Goal: Task Accomplishment & Management: Complete application form

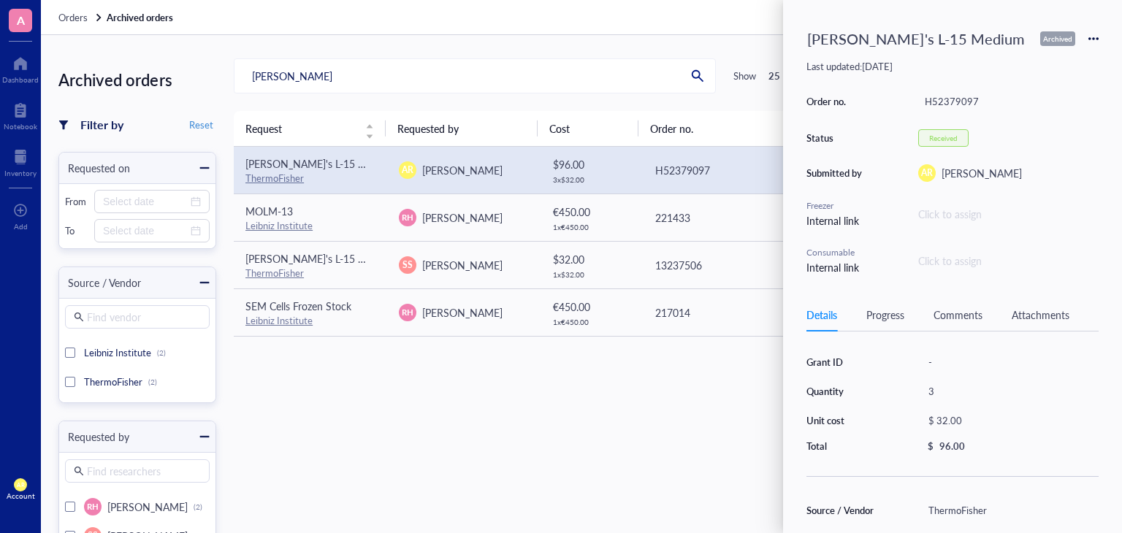
scroll to position [94, 0]
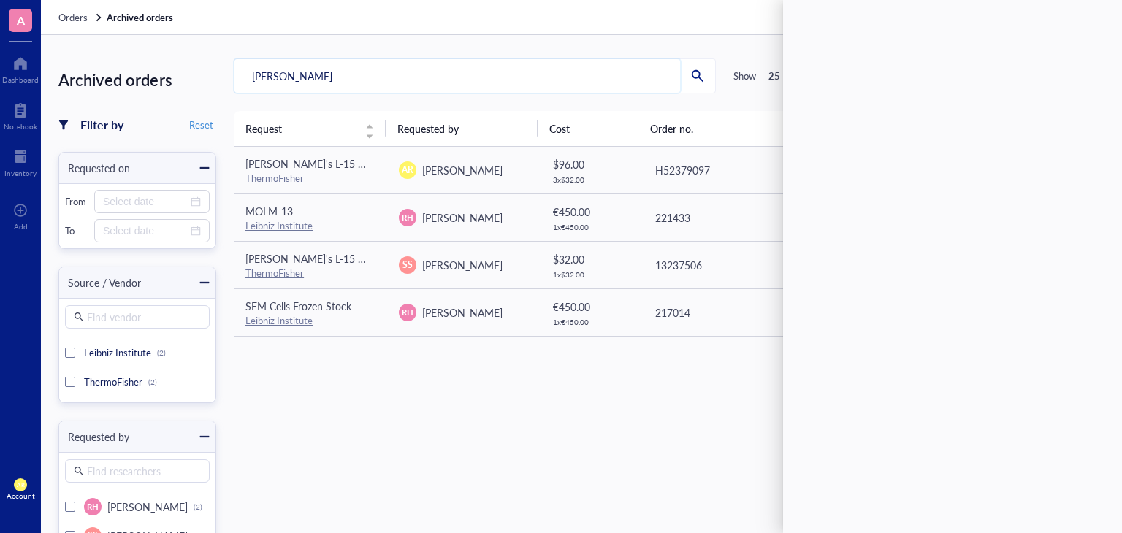
click at [468, 71] on input "[PERSON_NAME]" at bounding box center [458, 76] width 446 height 34
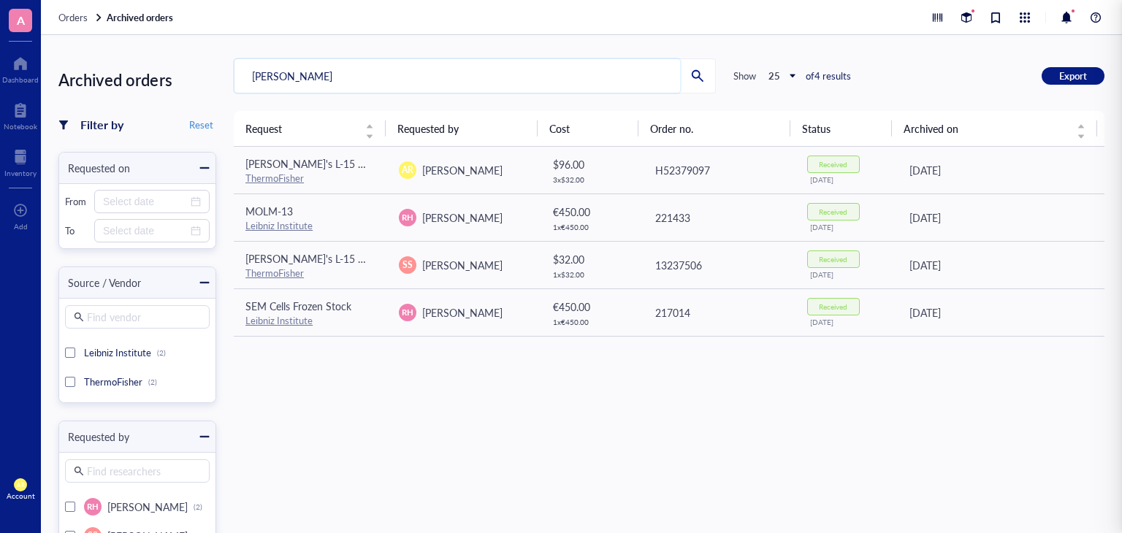
click at [468, 71] on input "[PERSON_NAME]" at bounding box center [458, 76] width 446 height 34
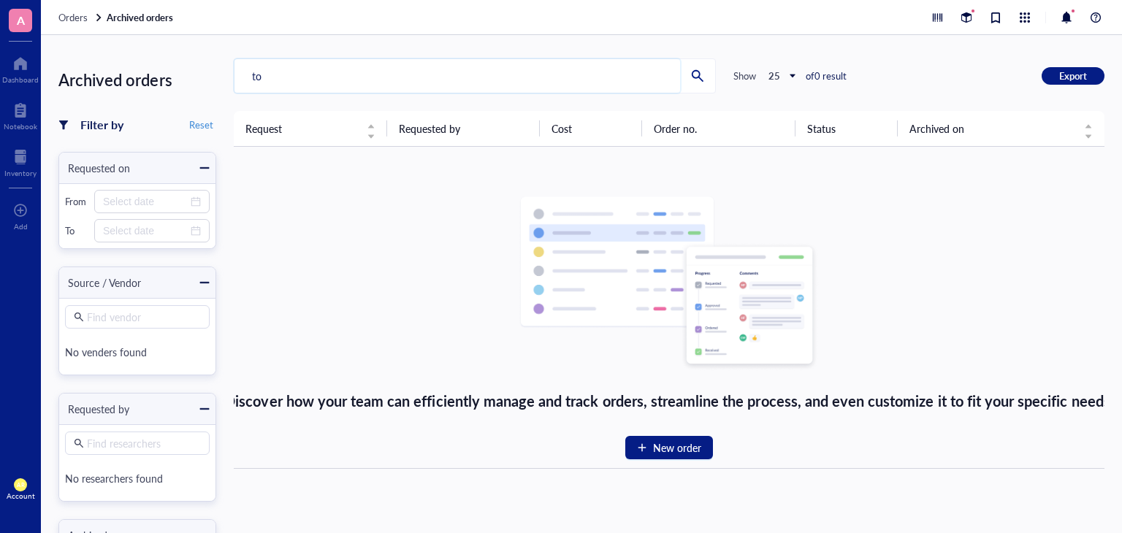
type input "t"
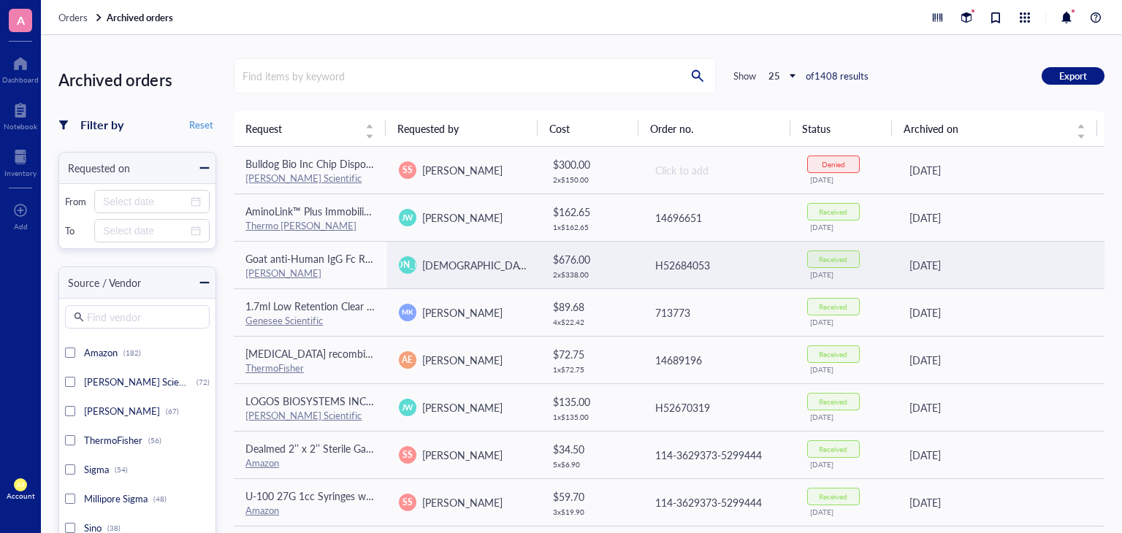
click at [421, 280] on td "[PERSON_NAME][DEMOGRAPHIC_DATA] [PERSON_NAME]" at bounding box center [463, 264] width 153 height 47
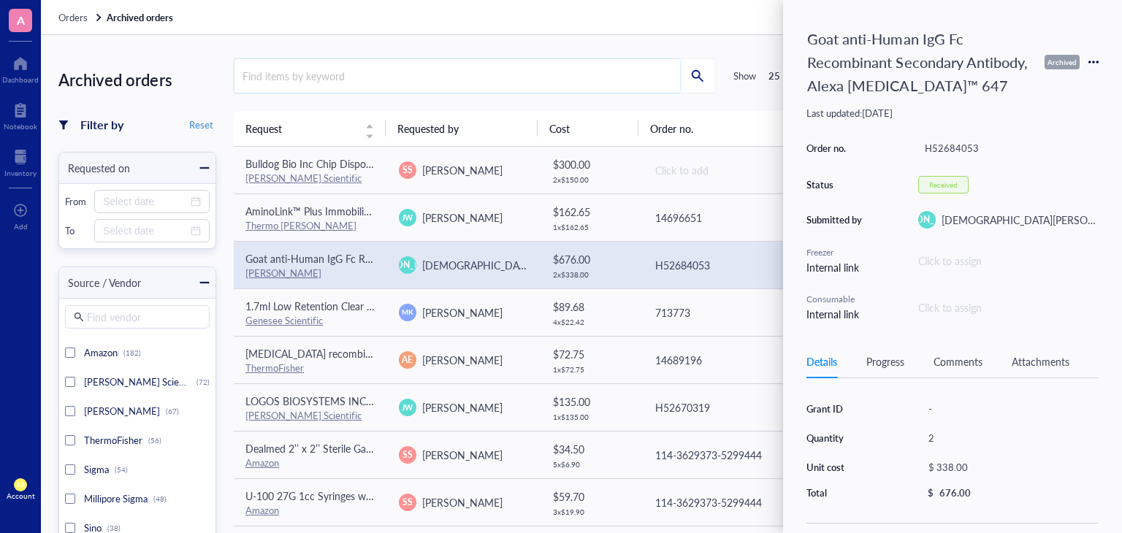
click at [429, 71] on input "search" at bounding box center [458, 76] width 446 height 34
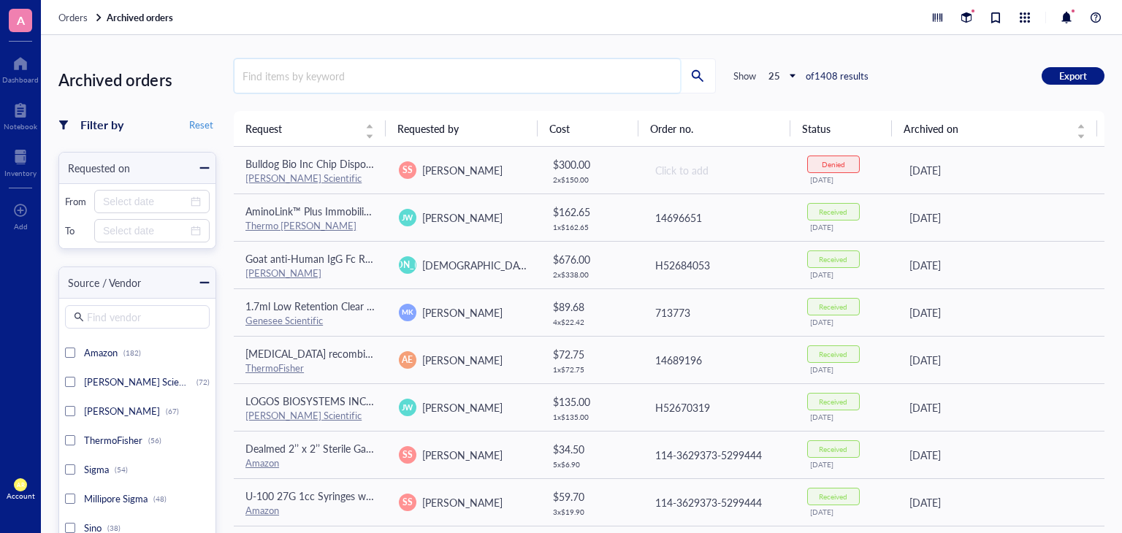
click at [501, 72] on input "search" at bounding box center [458, 76] width 446 height 34
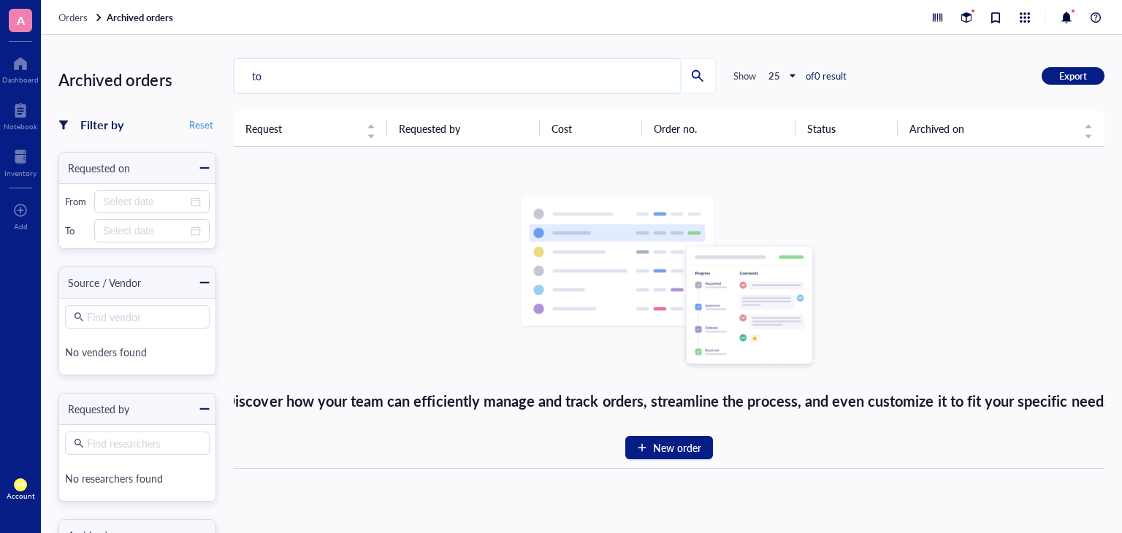
type input "t"
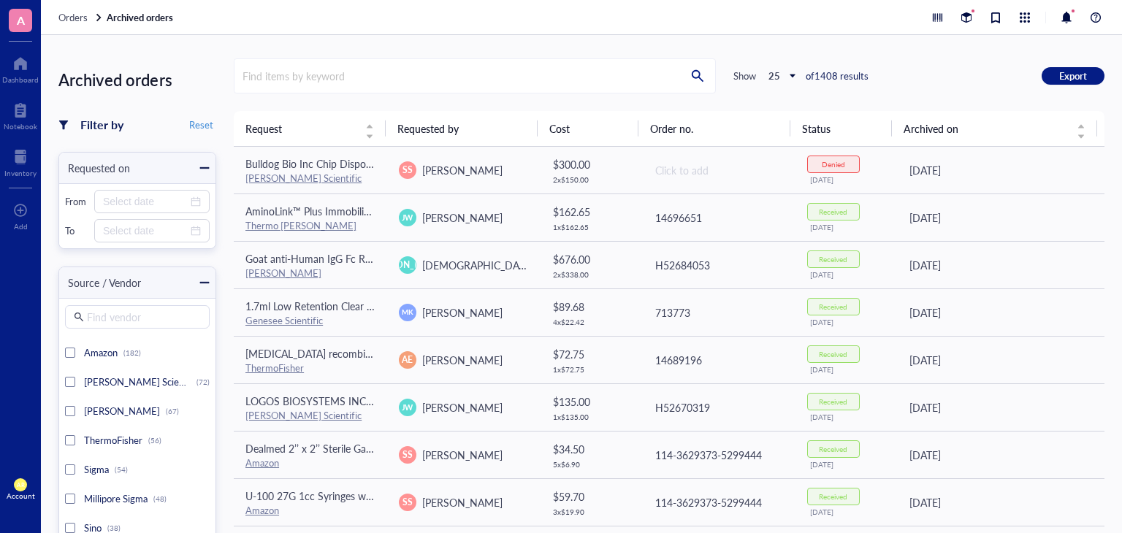
click at [86, 14] on span "Orders" at bounding box center [72, 17] width 29 height 14
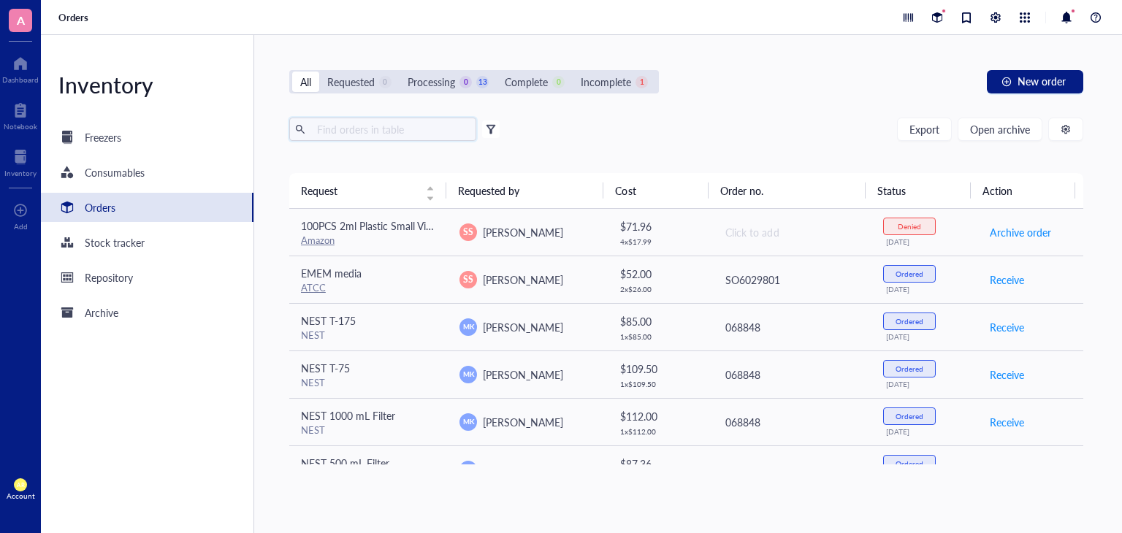
click at [391, 134] on input "text" at bounding box center [390, 129] width 159 height 22
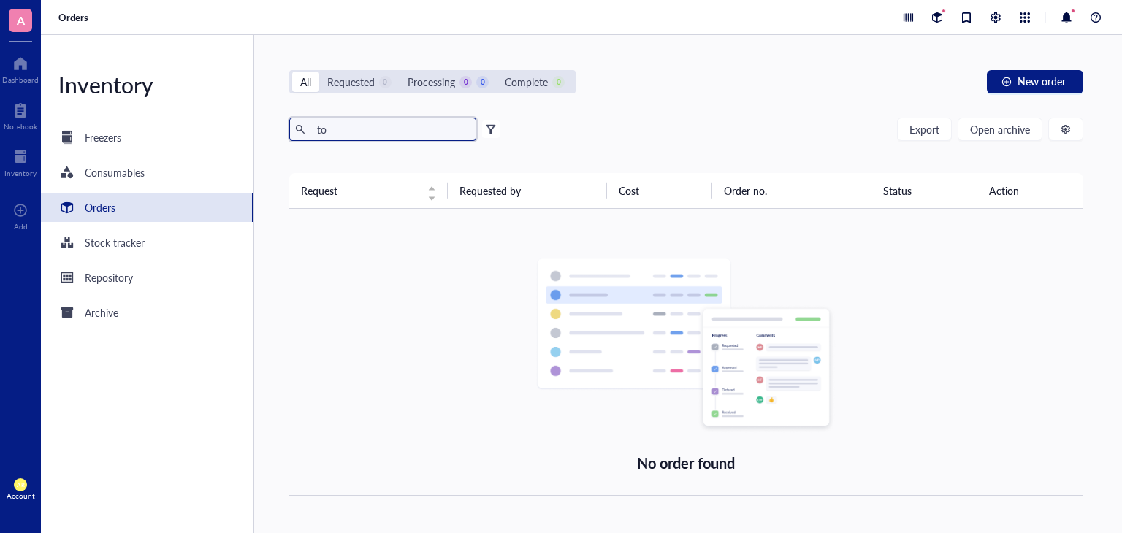
type input "t"
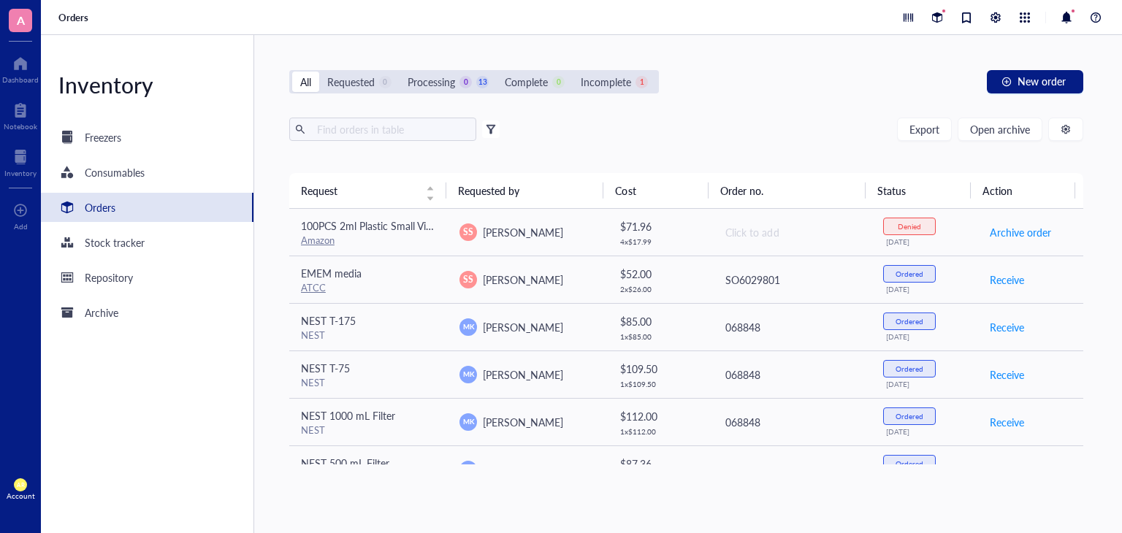
click at [752, 134] on div "Export Open archive" at bounding box center [686, 129] width 794 height 23
click at [407, 132] on input "text" at bounding box center [390, 129] width 159 height 22
click at [1002, 130] on span "Open archive" at bounding box center [1000, 129] width 60 height 12
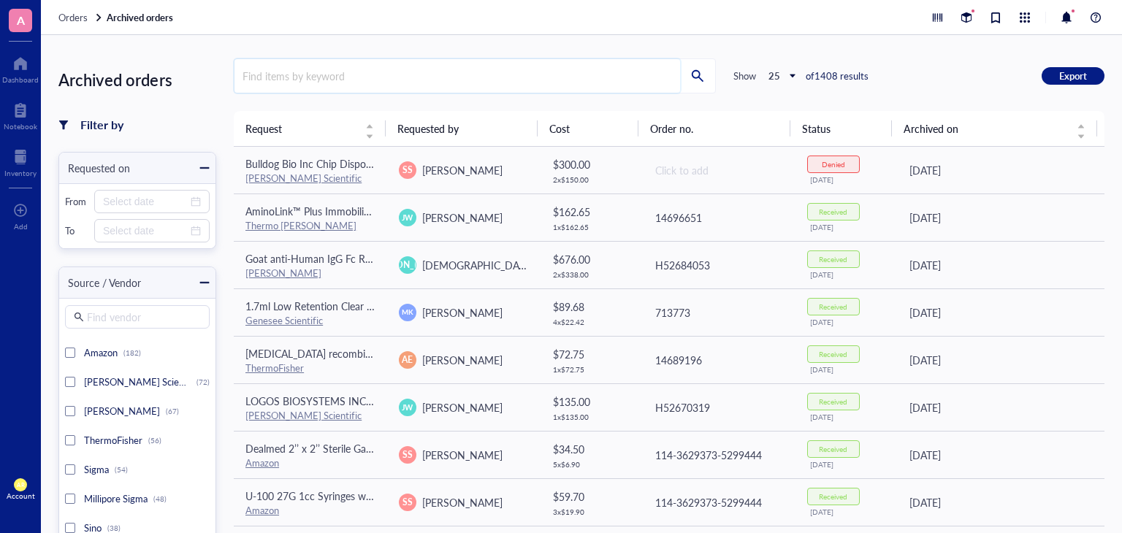
click at [402, 81] on input "search" at bounding box center [458, 76] width 446 height 34
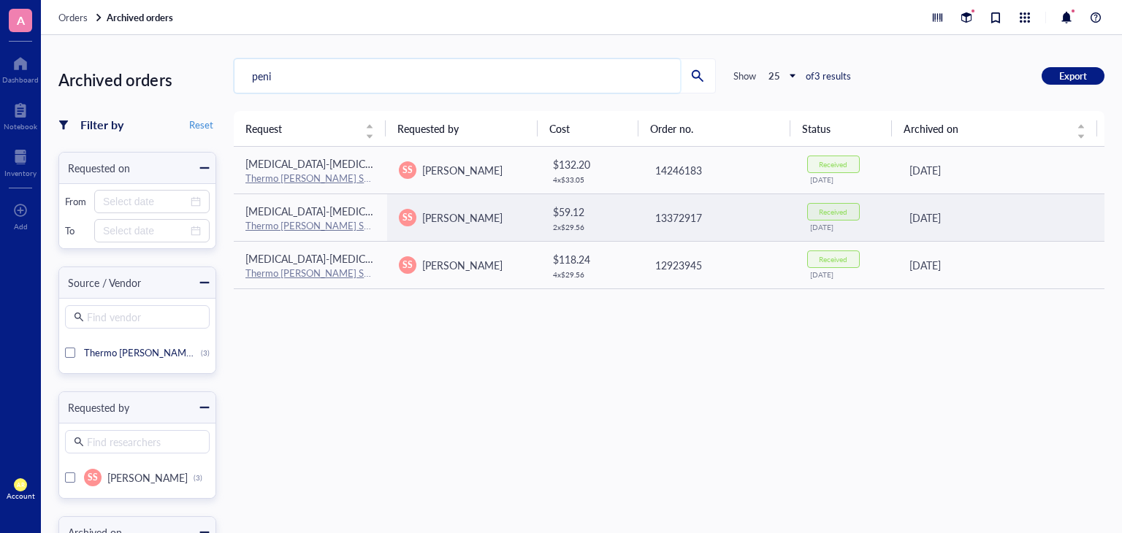
type input "peni"
click at [315, 211] on span "[MEDICAL_DATA]-[MEDICAL_DATA] (10,000 U/mL)" at bounding box center [362, 211] width 233 height 15
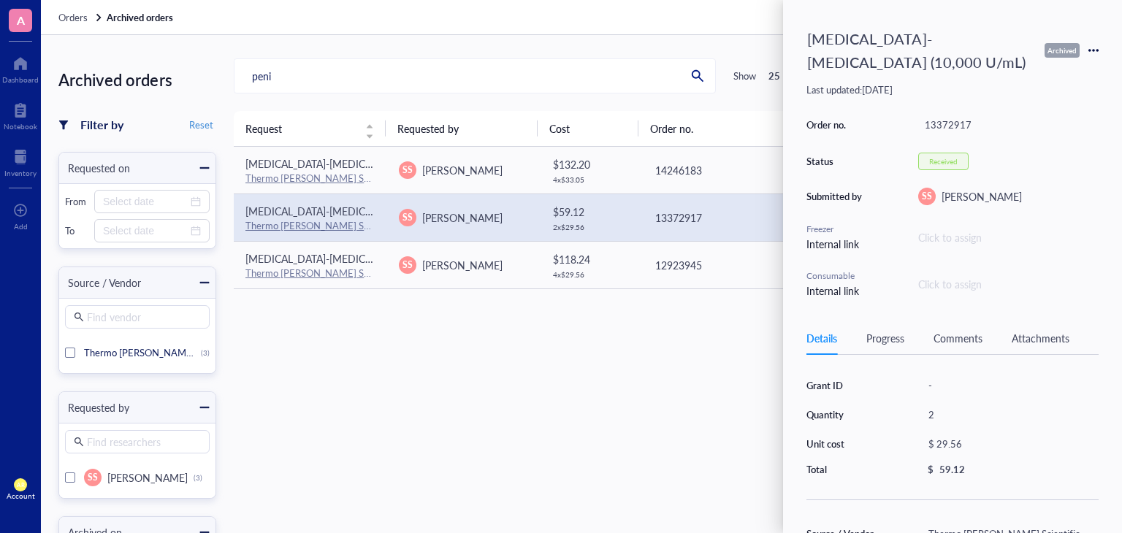
click at [1097, 50] on icon at bounding box center [1098, 50] width 3 height 3
click at [1051, 75] on span "Request again" at bounding box center [1042, 72] width 92 height 16
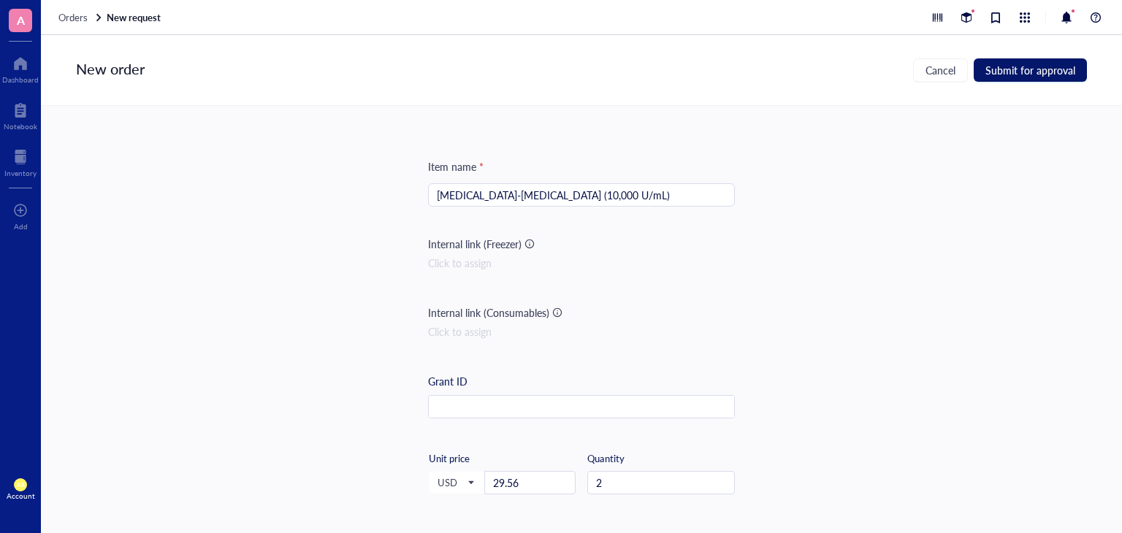
click at [1041, 69] on span "Submit for approval" at bounding box center [1031, 70] width 90 height 12
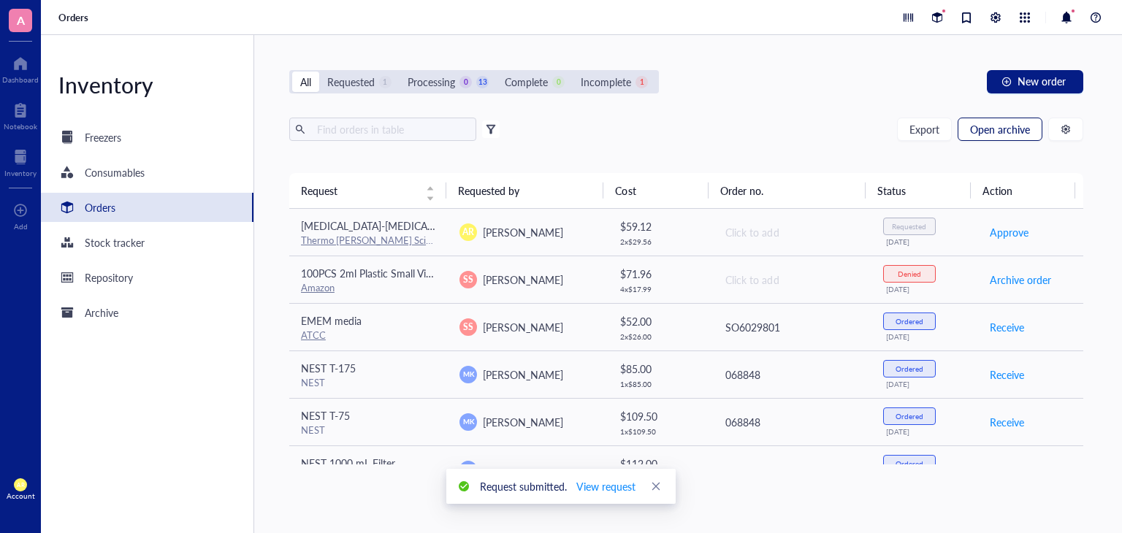
click at [1001, 129] on span "Open archive" at bounding box center [1000, 129] width 60 height 12
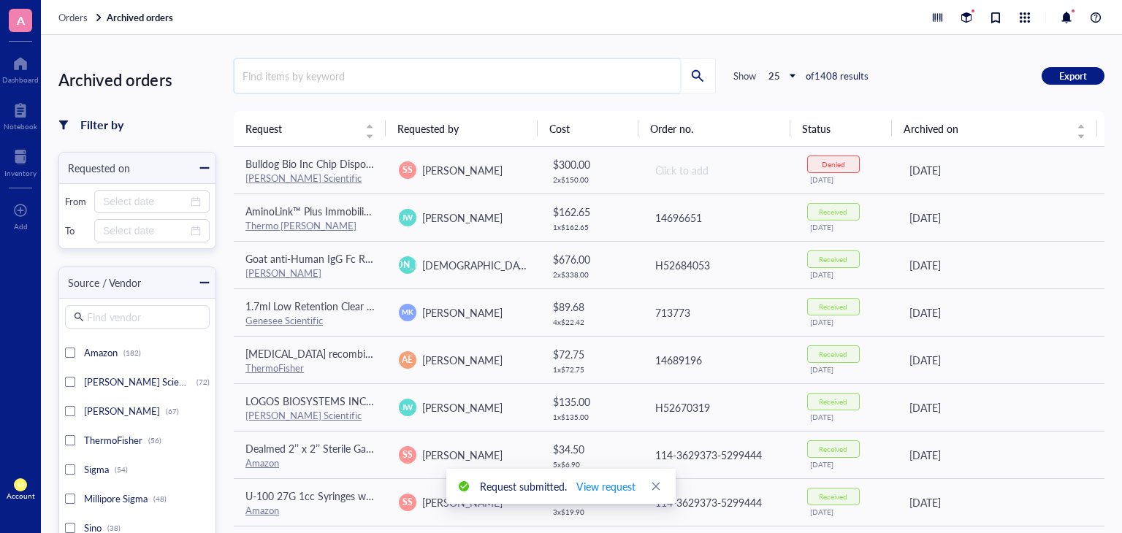
click at [397, 78] on input "search" at bounding box center [458, 76] width 446 height 34
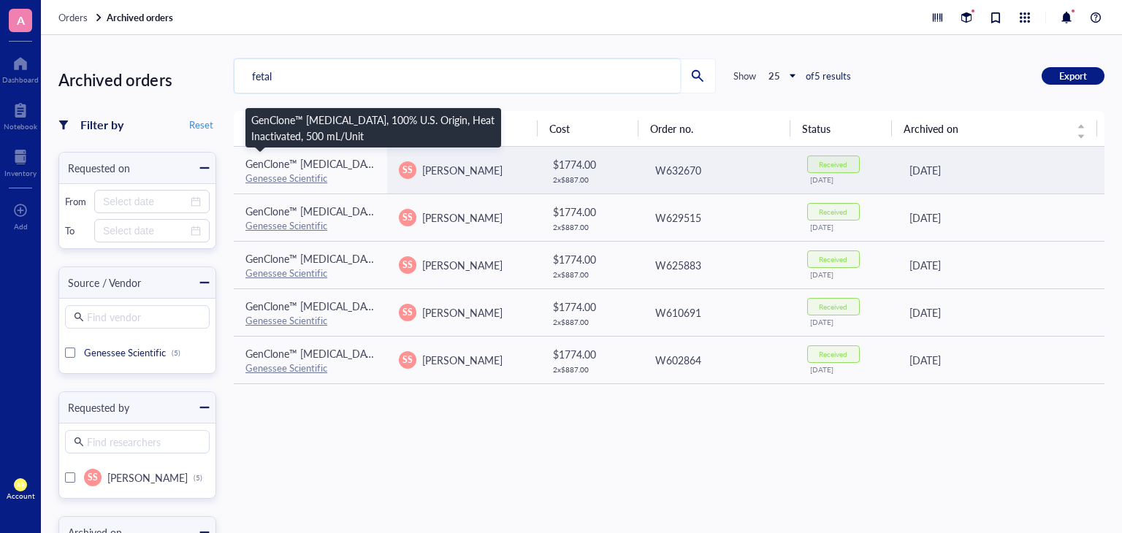
type input "fetal"
click at [361, 161] on span "GenClone™ [MEDICAL_DATA], 100% U.S. Origin, Heat Inactivated, 500 mL/Unit" at bounding box center [425, 163] width 359 height 15
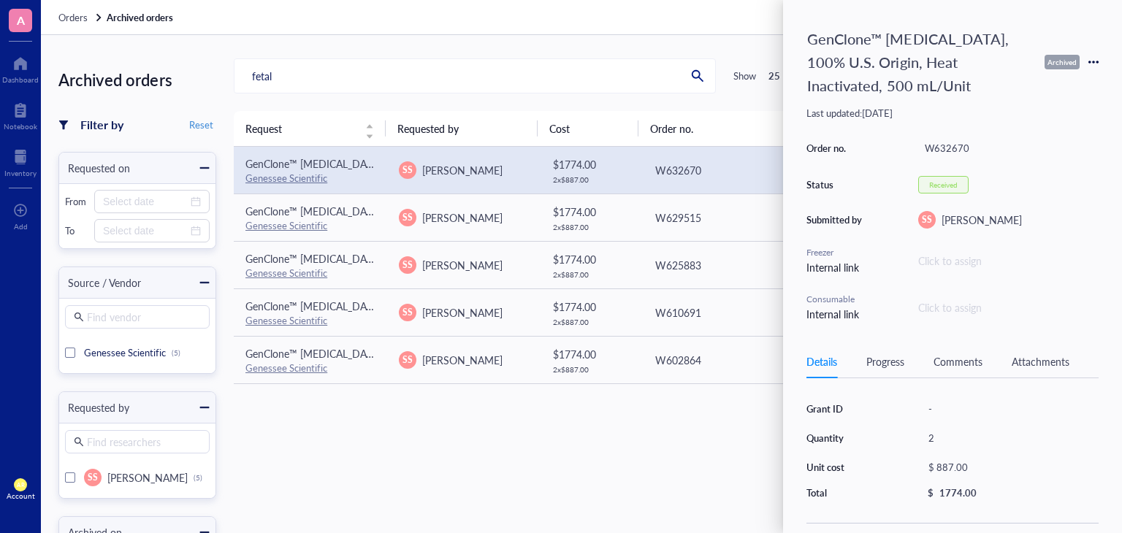
click at [1090, 62] on icon at bounding box center [1090, 62] width 3 height 3
click at [1049, 85] on span "Request again" at bounding box center [1042, 83] width 92 height 16
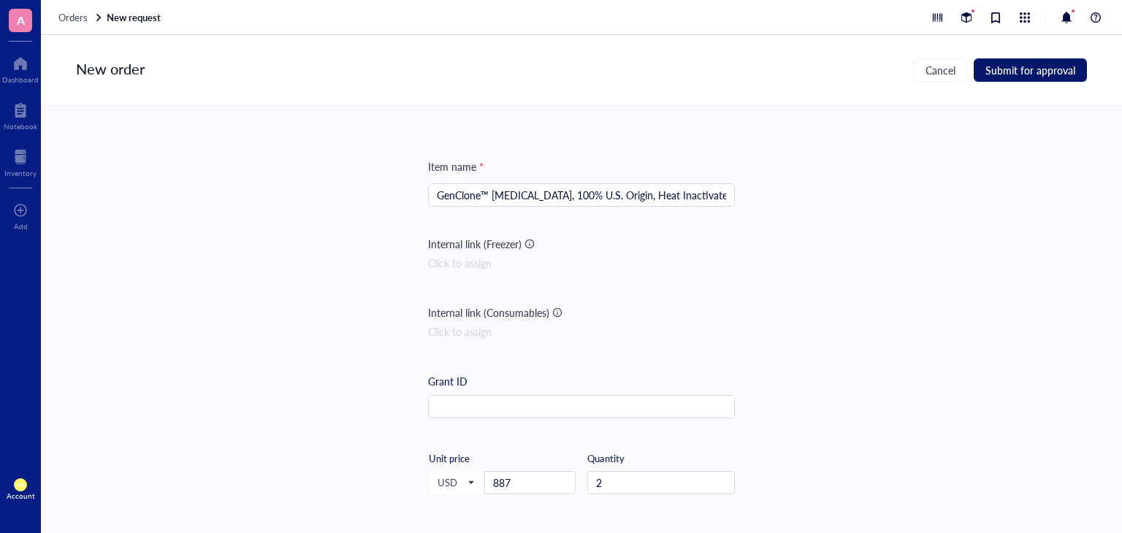
click at [1028, 65] on span "Submit for approval" at bounding box center [1031, 70] width 90 height 12
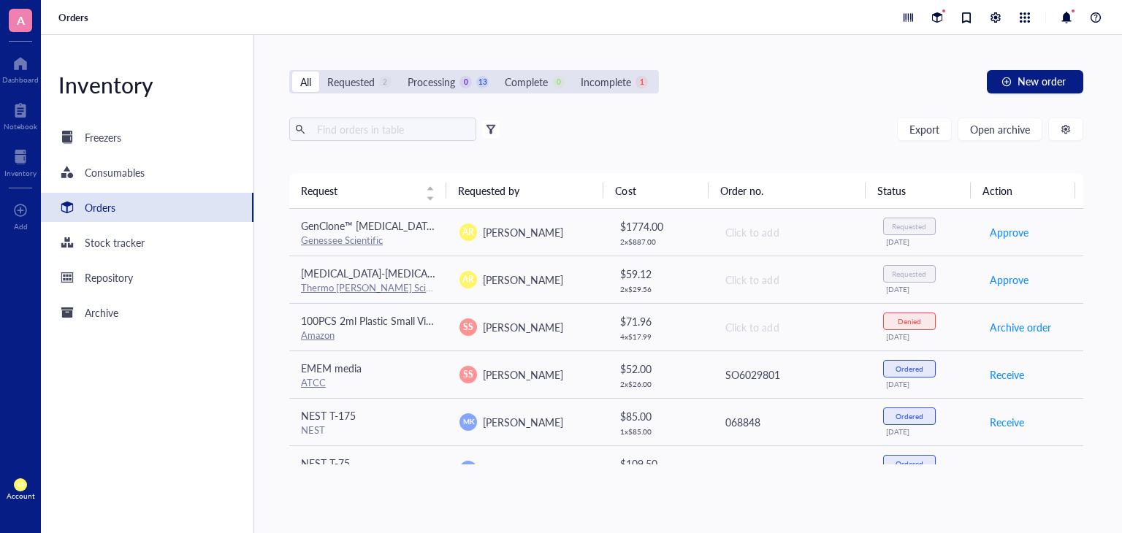
click at [631, 77] on div "Incomplete" at bounding box center [606, 82] width 50 height 16
click at [573, 72] on input "Incomplete 1" at bounding box center [573, 72] width 0 height 0
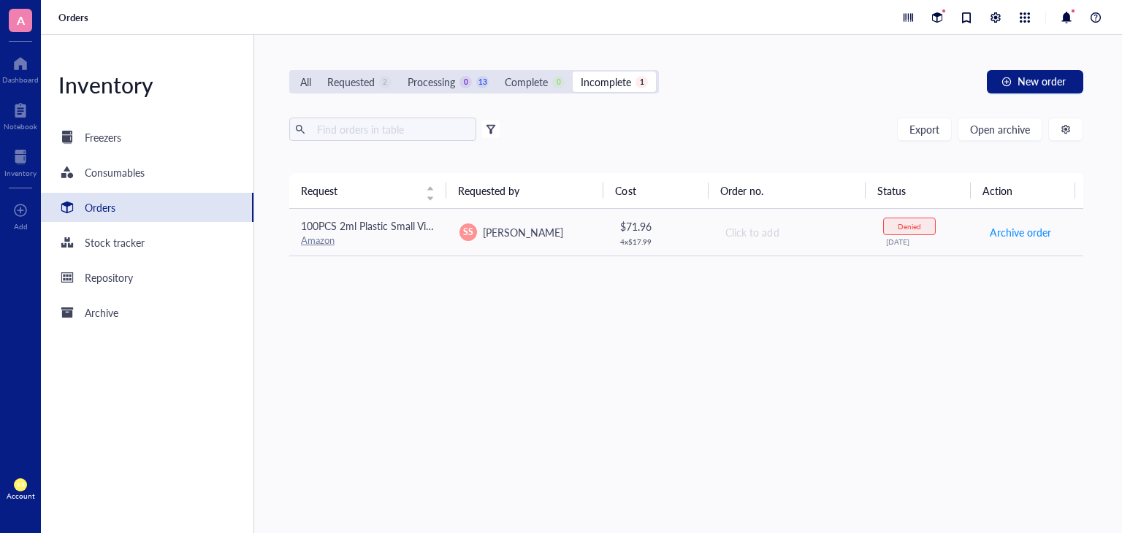
click at [357, 83] on div "Requested" at bounding box center [350, 82] width 47 height 16
click at [319, 72] on input "Requested 2" at bounding box center [319, 72] width 0 height 0
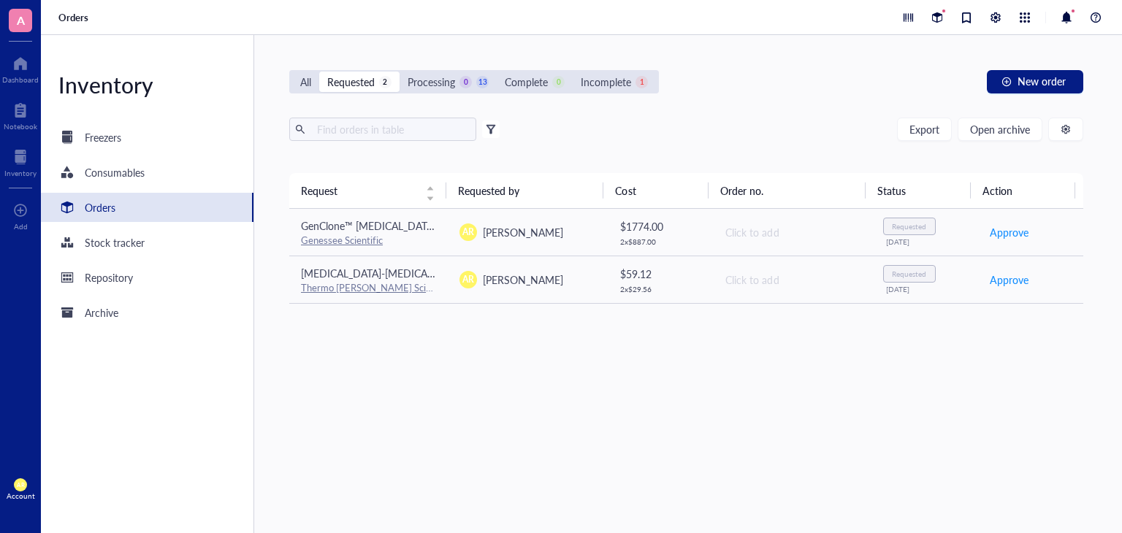
click at [309, 80] on div "All" at bounding box center [305, 82] width 11 height 16
click at [292, 72] on input "All" at bounding box center [292, 72] width 0 height 0
